Goal: Obtain resource: Download file/media

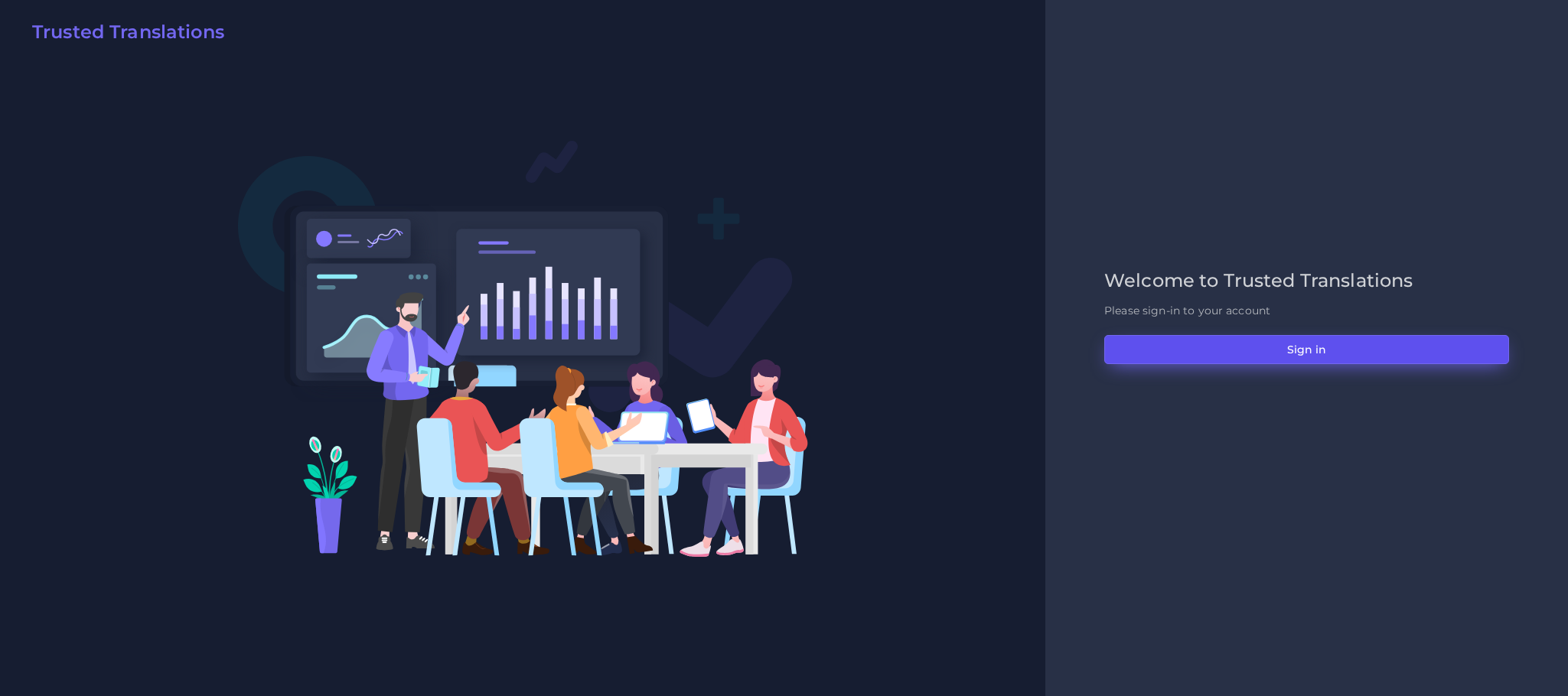
click at [1213, 358] on button "Sign in" at bounding box center [1307, 349] width 405 height 29
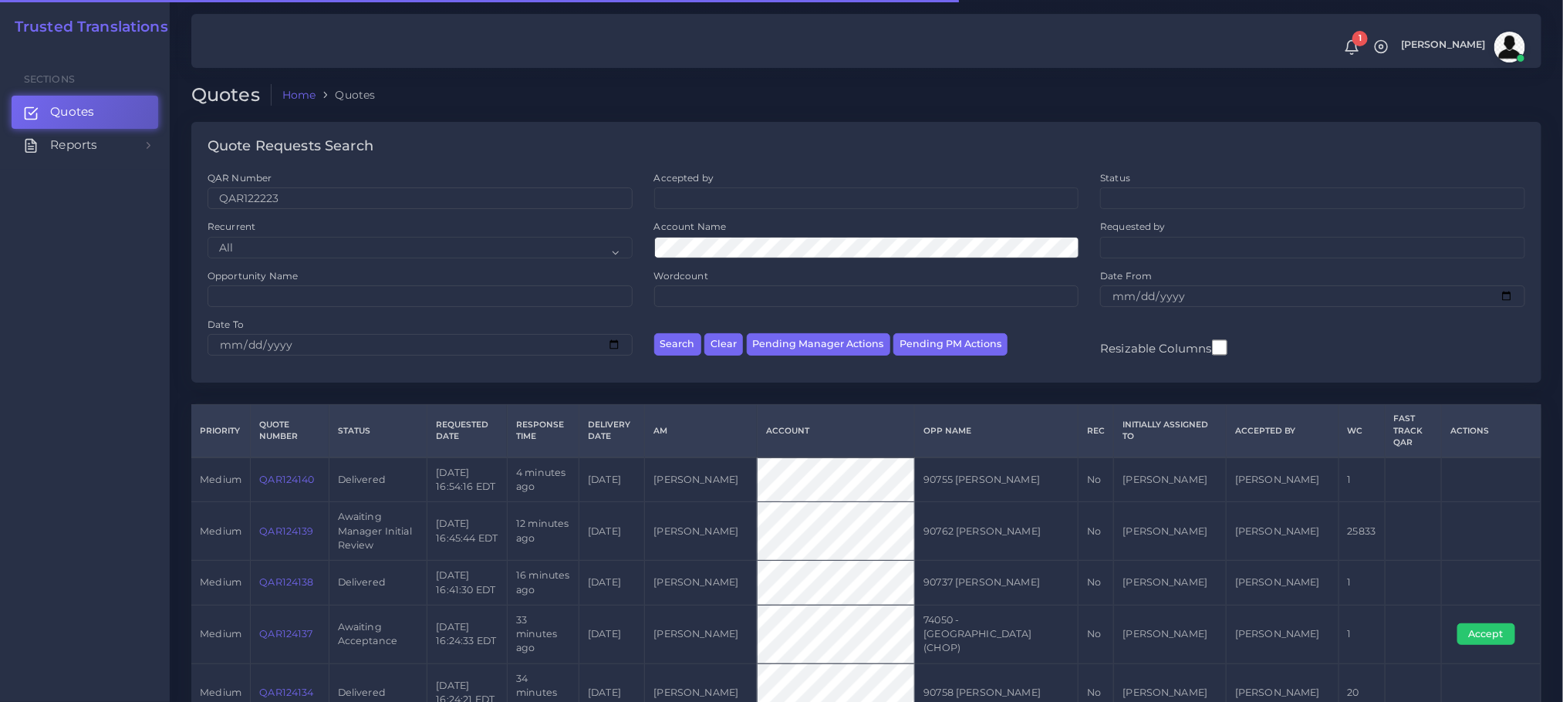
type input "QAR122223"
click at [654, 333] on button "Search" at bounding box center [677, 344] width 47 height 22
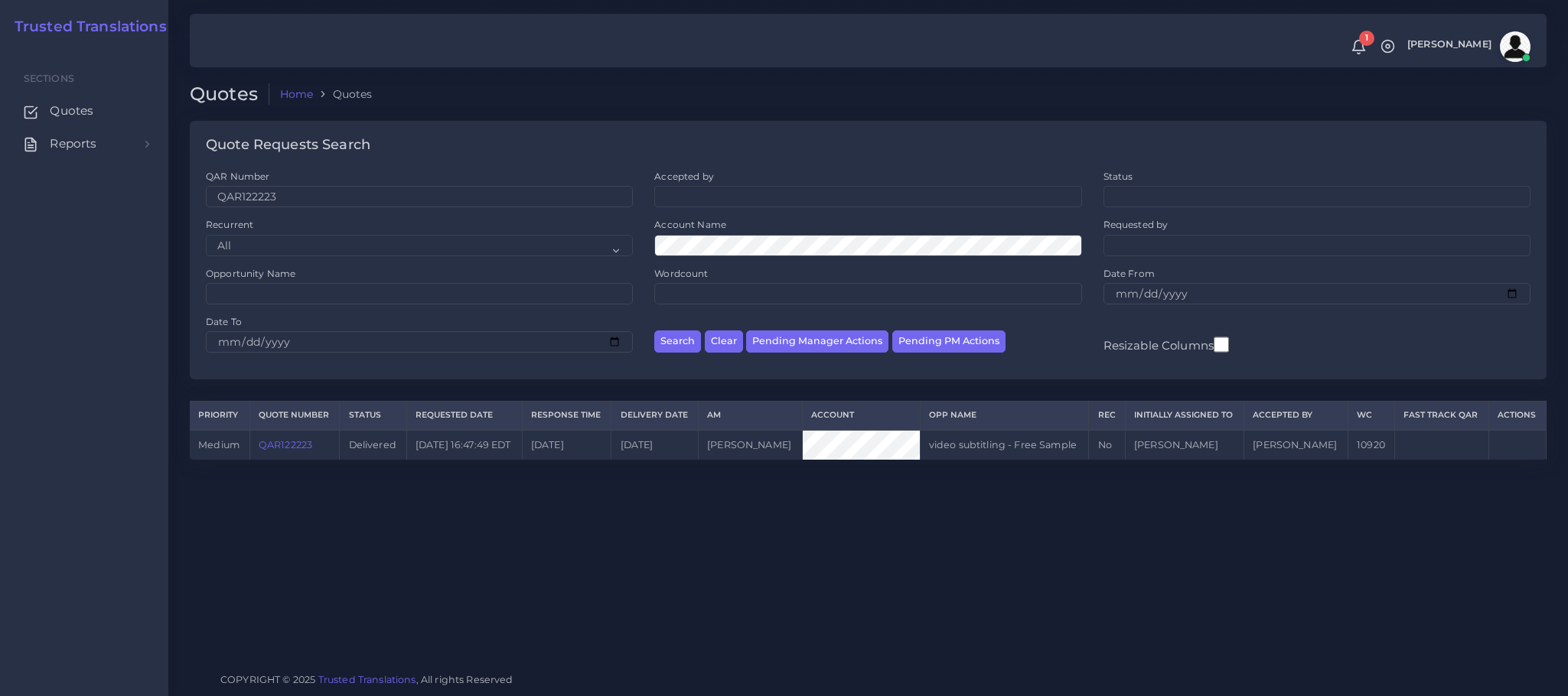
click at [277, 448] on link "QAR122223" at bounding box center [286, 445] width 54 height 12
click at [288, 447] on link "QAR122223" at bounding box center [286, 445] width 54 height 12
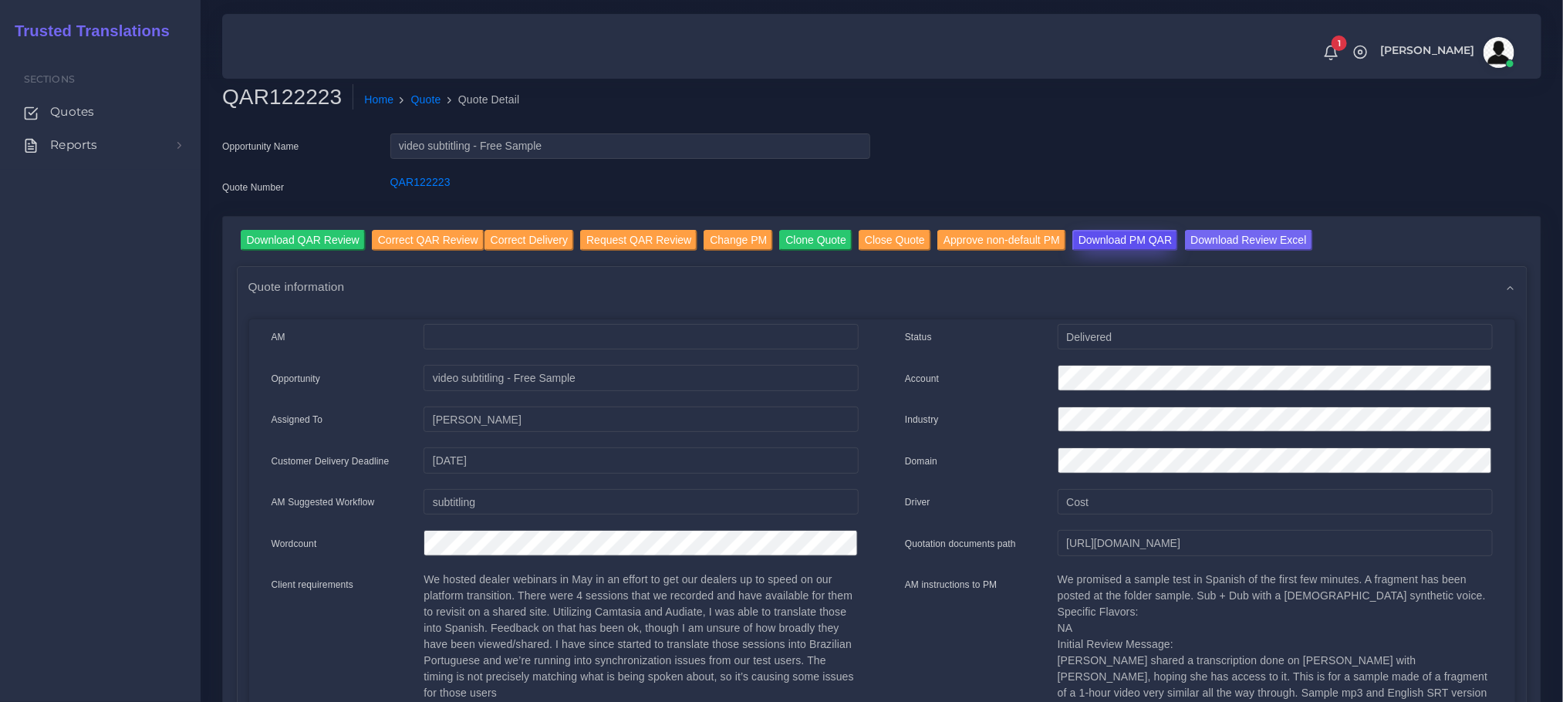
click at [1123, 242] on input "Download PM QAR" at bounding box center [1126, 240] width 106 height 21
click at [318, 232] on input "Download QAR Review" at bounding box center [303, 240] width 125 height 21
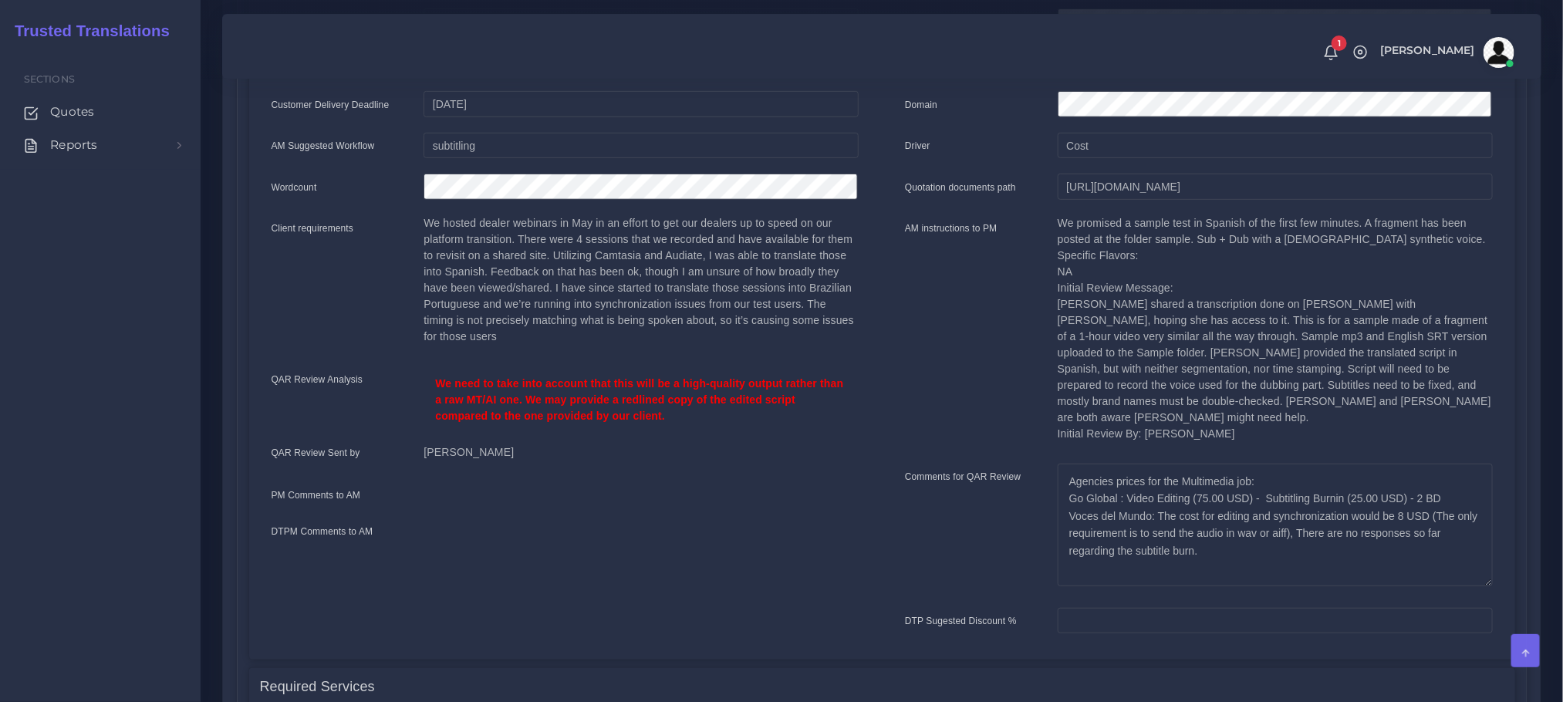
scroll to position [232, 0]
